Goal: Task Accomplishment & Management: Use online tool/utility

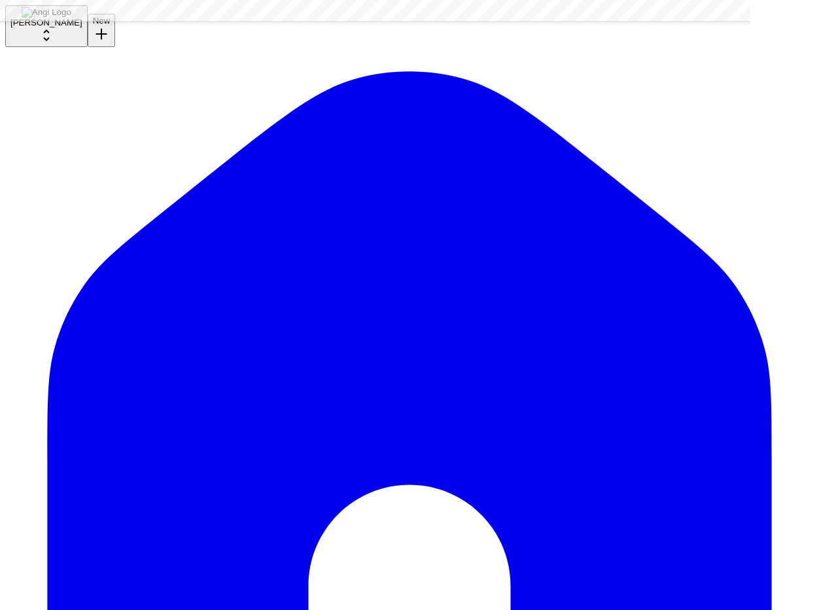
scroll to position [5246, 0]
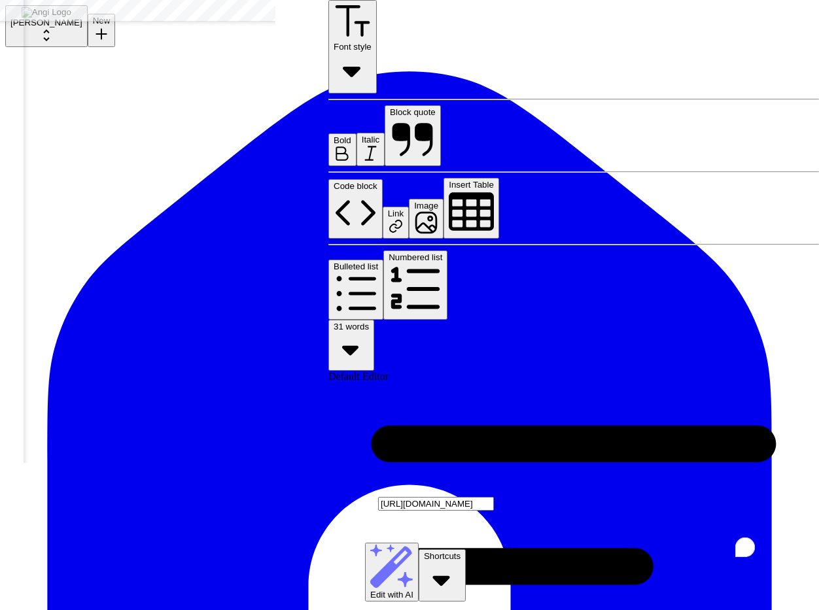
type input "[URL][DOMAIN_NAME][PERSON_NAME]"
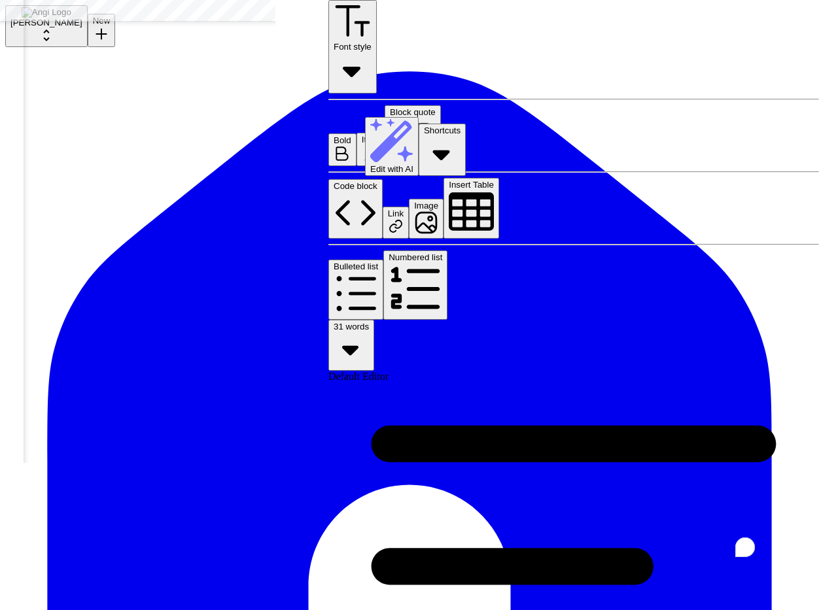
drag, startPoint x: 365, startPoint y: 192, endPoint x: 728, endPoint y: 572, distance: 525.9
type input "[URL][DOMAIN_NAME]"
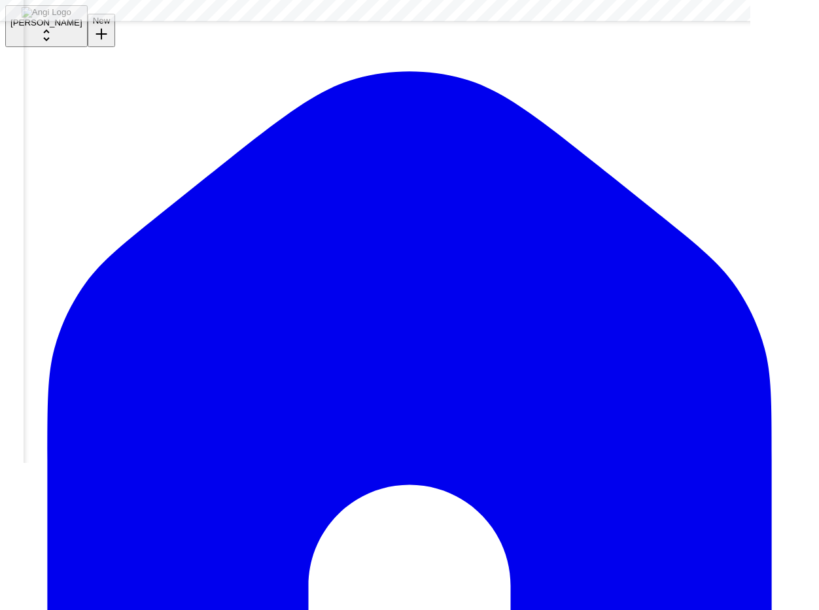
scroll to position [5093, 304]
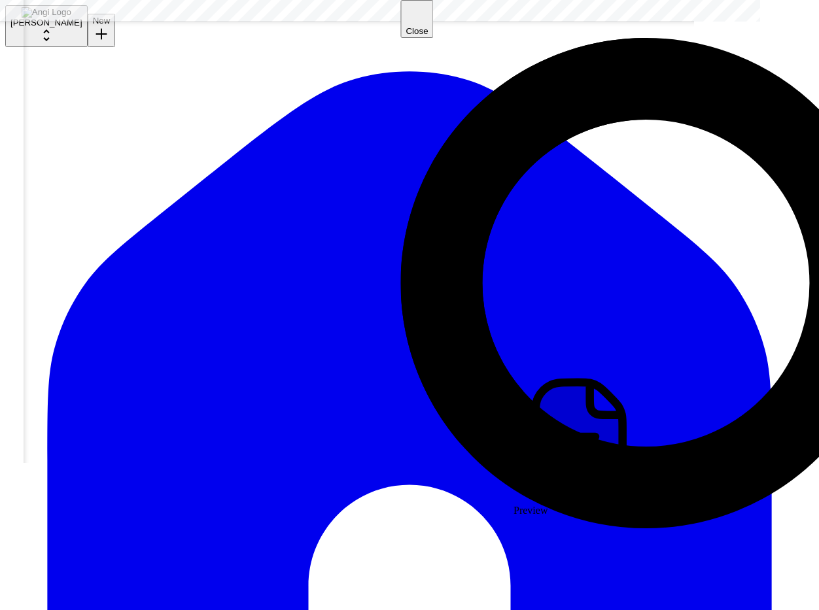
scroll to position [5093, 294]
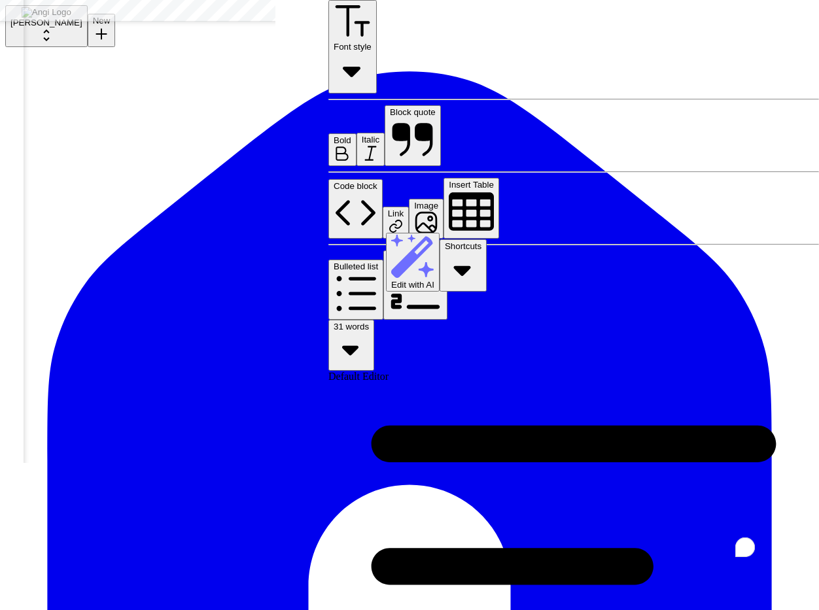
drag, startPoint x: 360, startPoint y: 188, endPoint x: 360, endPoint y: 277, distance: 89.6
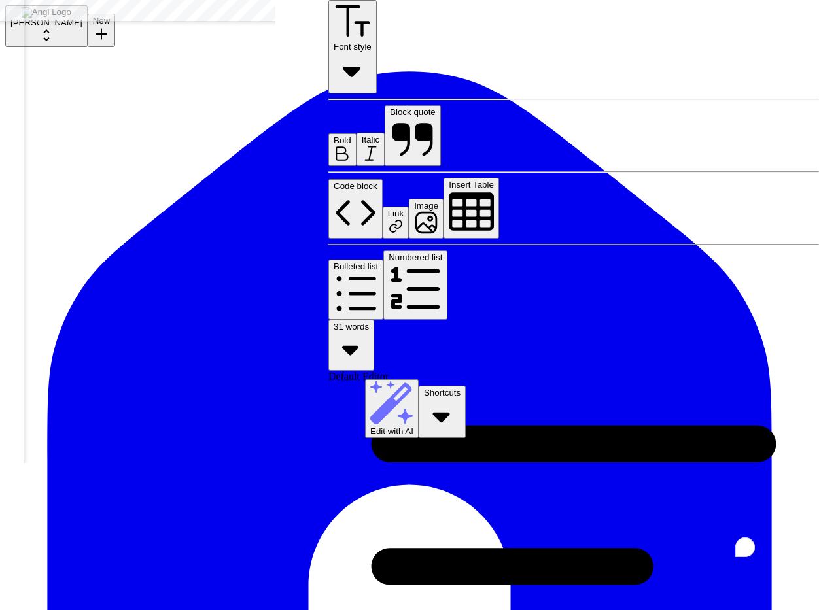
drag, startPoint x: 352, startPoint y: 185, endPoint x: 355, endPoint y: 201, distance: 15.9
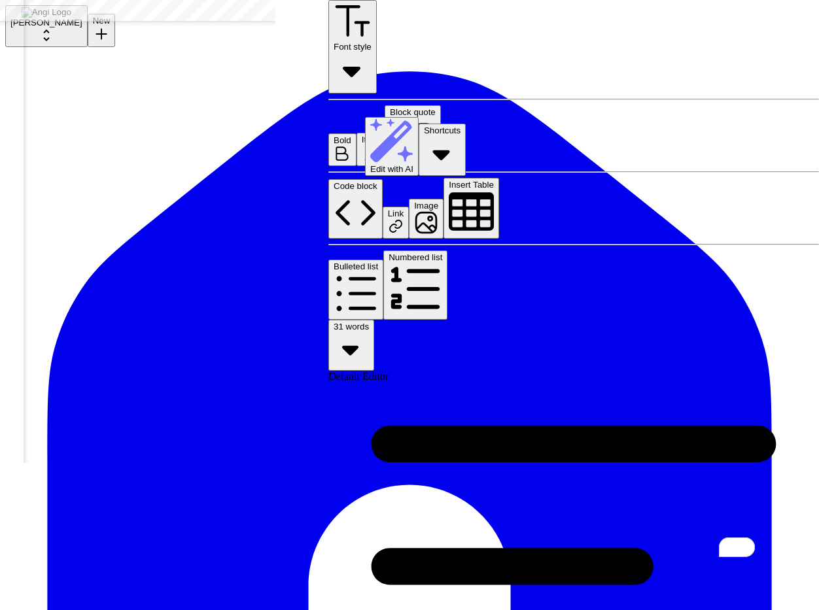
drag, startPoint x: 424, startPoint y: 587, endPoint x: 435, endPoint y: 582, distance: 12.3
copy div "**********"
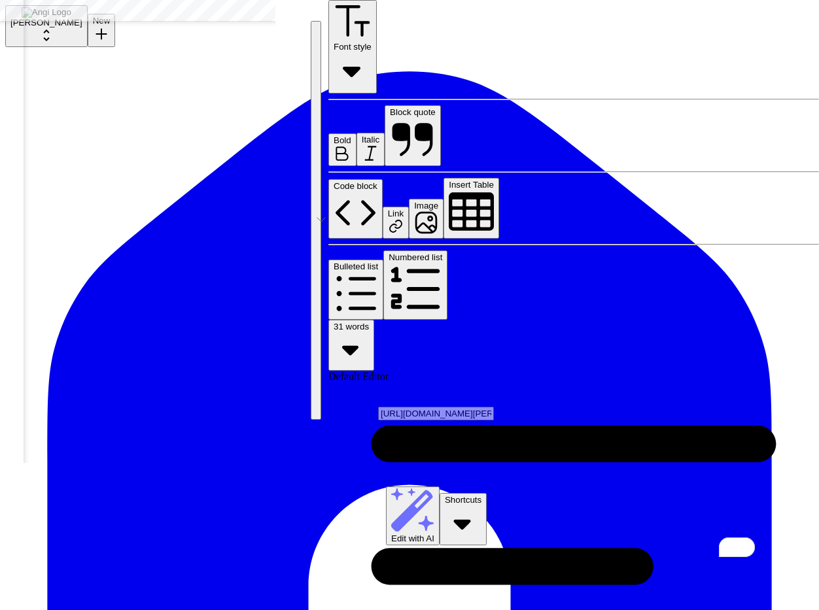
type input "[URL][DOMAIN_NAME]"
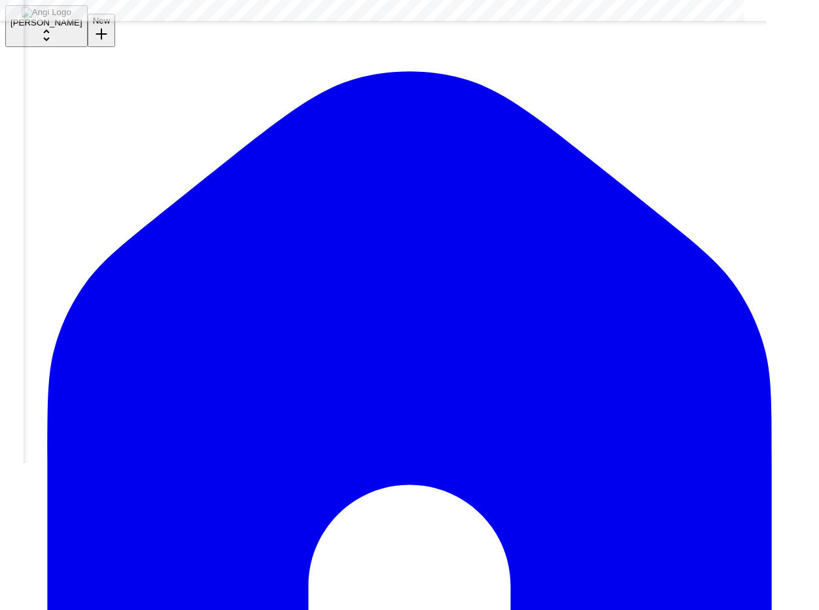
scroll to position [5093, 288]
